Goal: Navigation & Orientation: Understand site structure

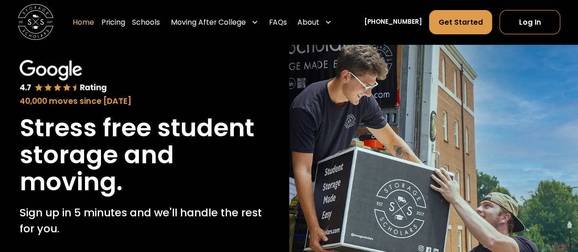
scroll to position [53, 0]
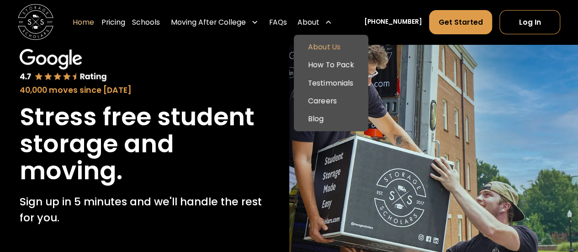
click at [336, 51] on link "About Us" at bounding box center [331, 47] width 67 height 18
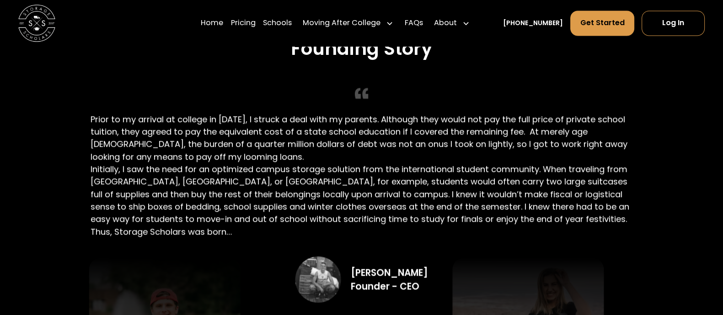
scroll to position [1650, 0]
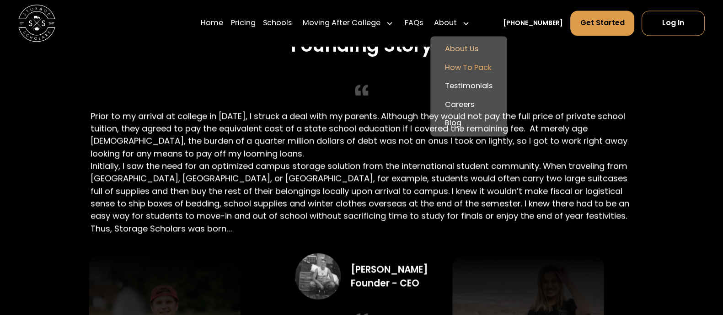
click at [480, 69] on link "How To Pack" at bounding box center [469, 68] width 70 height 18
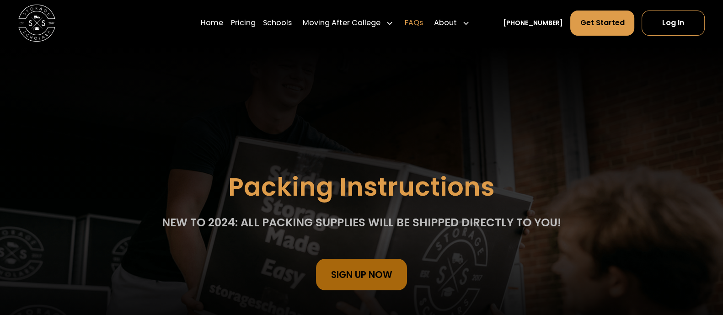
click at [420, 26] on link "FAQs" at bounding box center [414, 23] width 18 height 26
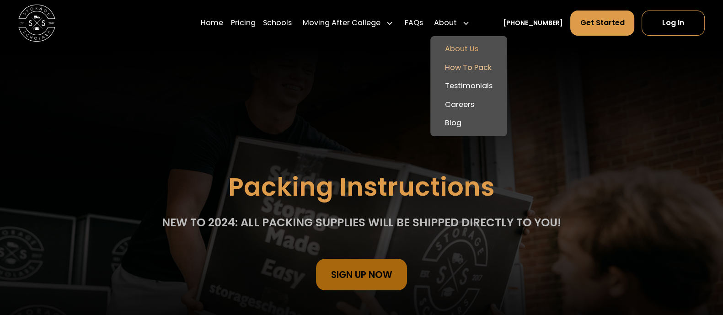
click at [466, 43] on link "About Us" at bounding box center [469, 49] width 70 height 18
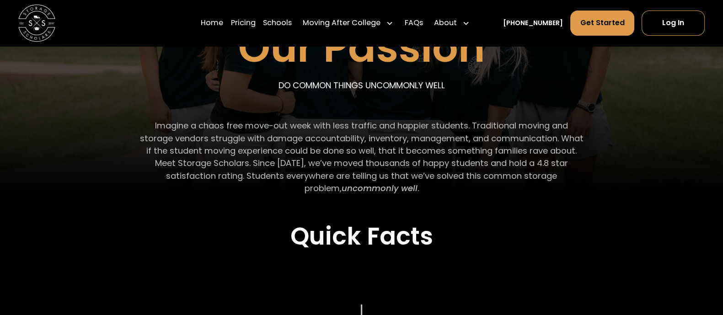
scroll to position [169, 0]
